Goal: Transaction & Acquisition: Purchase product/service

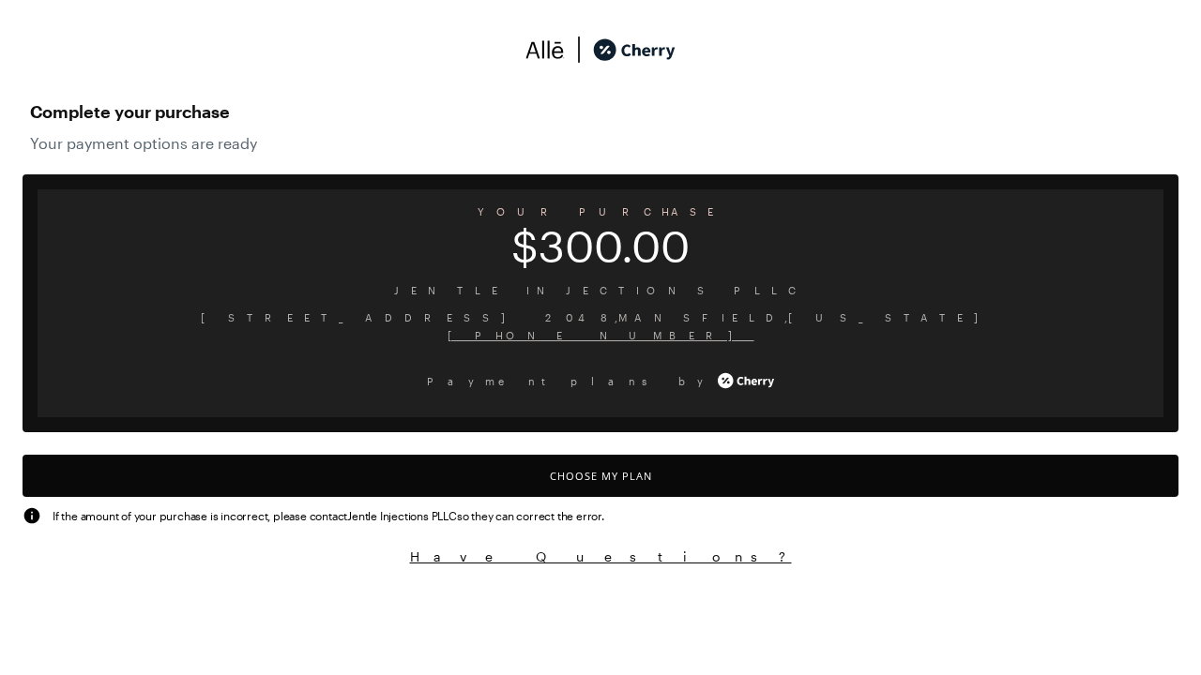
click at [600, 476] on button "Choose My Plan" at bounding box center [601, 476] width 1156 height 42
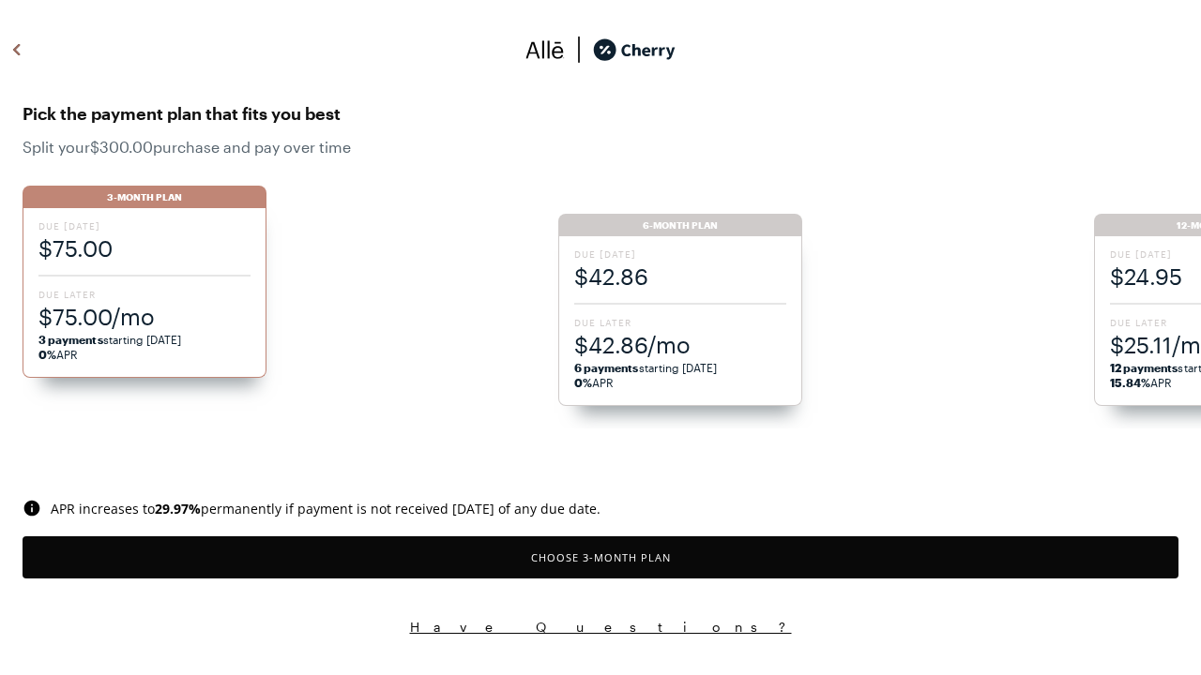
click at [600, 557] on button "Choose 3 -Month Plan" at bounding box center [601, 558] width 1156 height 42
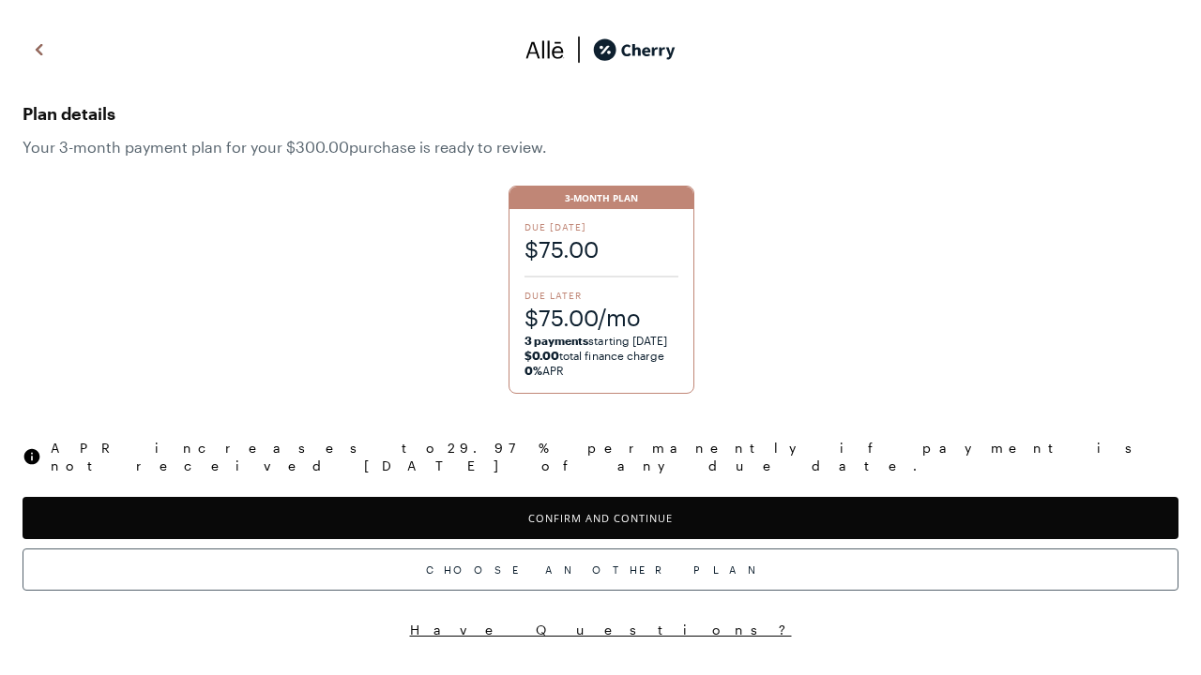
click at [600, 501] on button "Confirm and Continue" at bounding box center [601, 518] width 1156 height 42
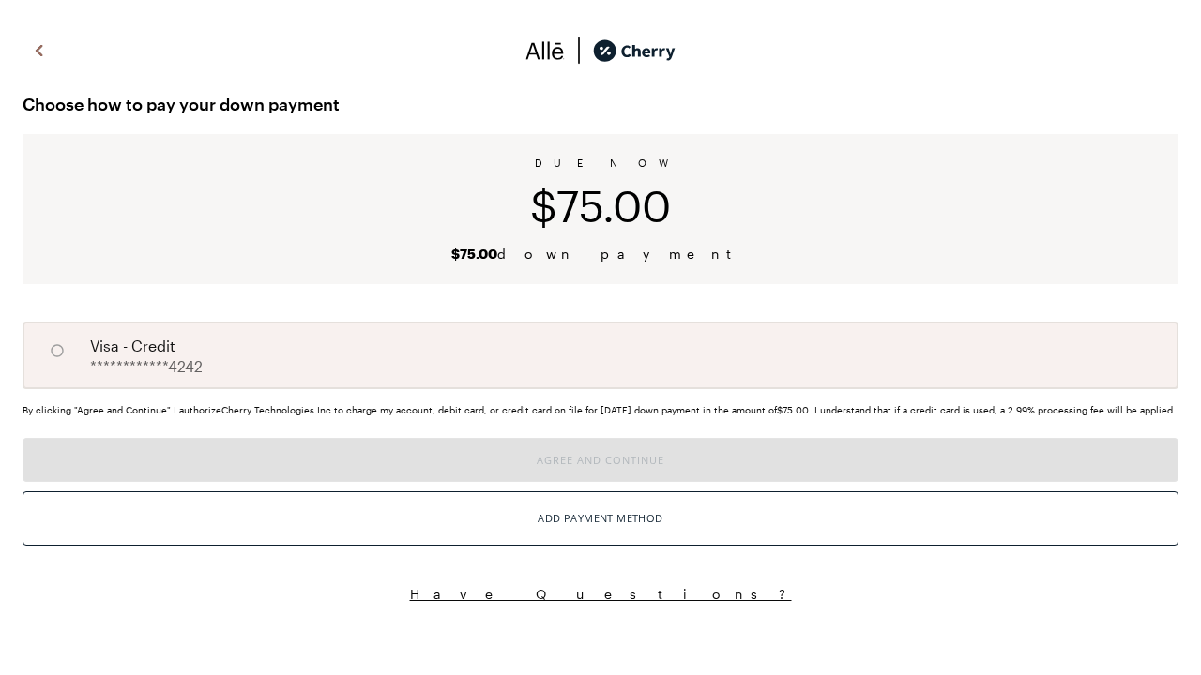
click at [57, 351] on input "A" at bounding box center [57, 351] width 32 height 32
radio input "true"
click at [600, 482] on button "Agree and Continue" at bounding box center [601, 460] width 1156 height 44
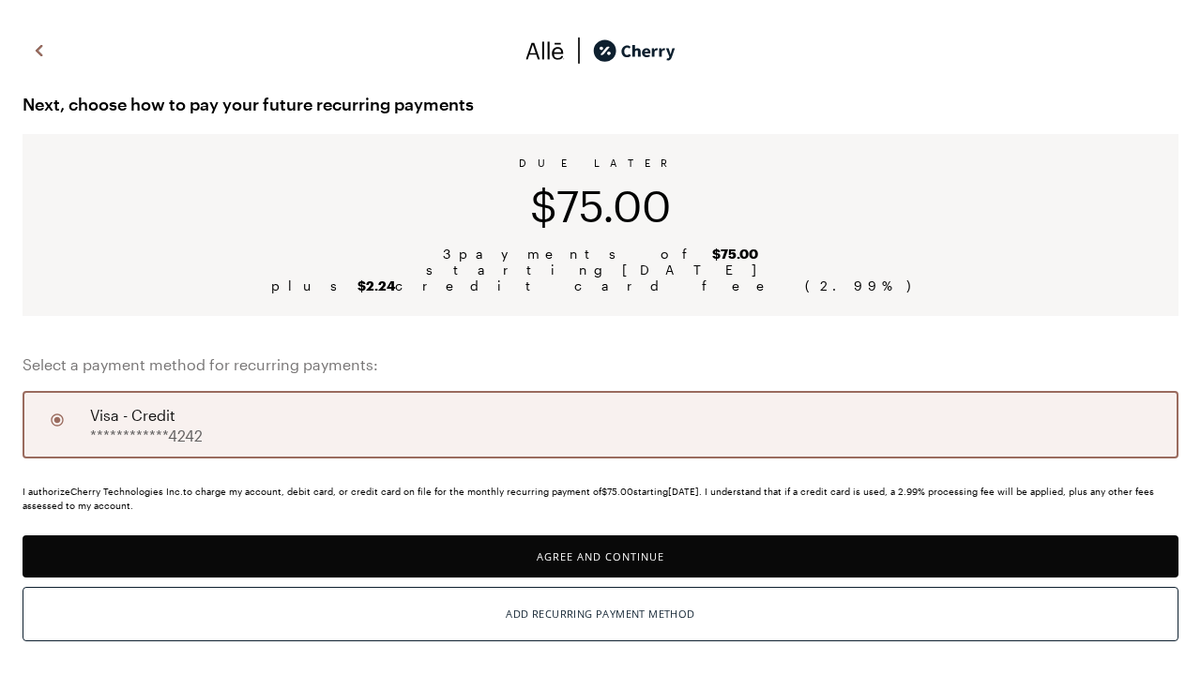
click at [600, 556] on button "Agree and Continue" at bounding box center [601, 557] width 1156 height 42
